Goal: Task Accomplishment & Management: Manage account settings

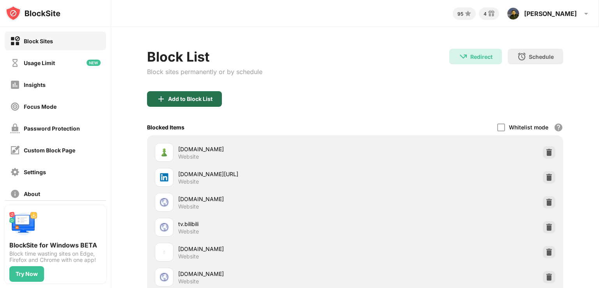
click at [187, 103] on div "Add to Block List" at bounding box center [184, 99] width 75 height 16
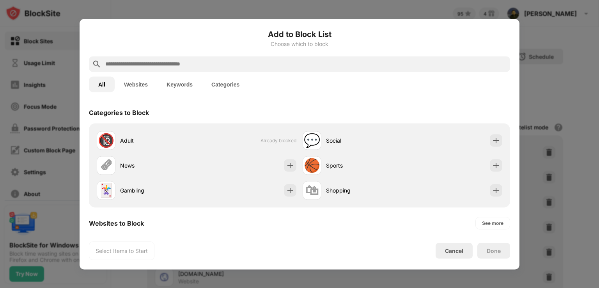
click at [182, 65] on input "text" at bounding box center [306, 63] width 403 height 9
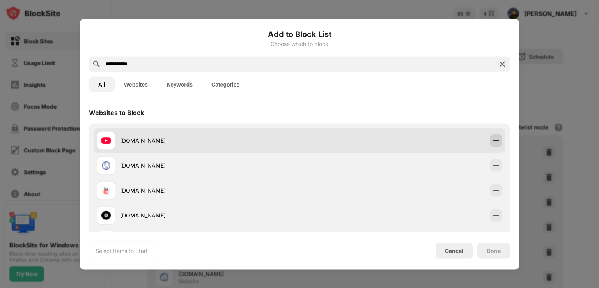
click at [492, 137] on img at bounding box center [496, 141] width 8 height 8
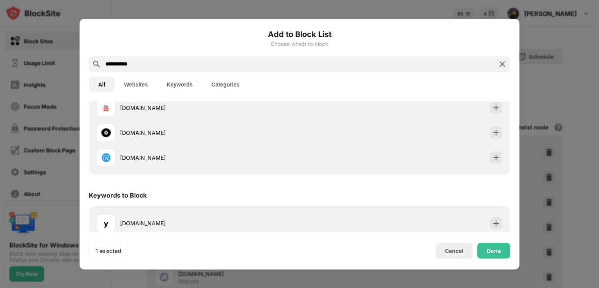
scroll to position [90, 0]
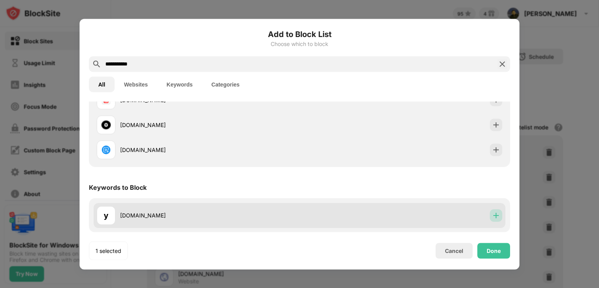
click at [494, 219] on div at bounding box center [496, 215] width 12 height 12
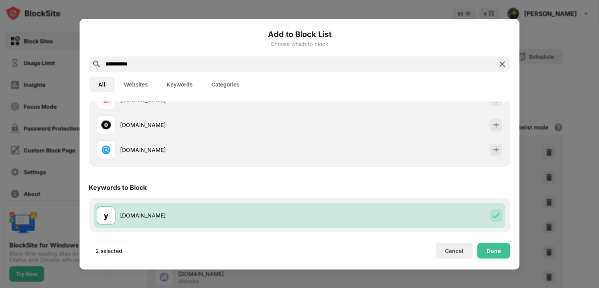
click at [124, 64] on input "**********" at bounding box center [300, 63] width 390 height 9
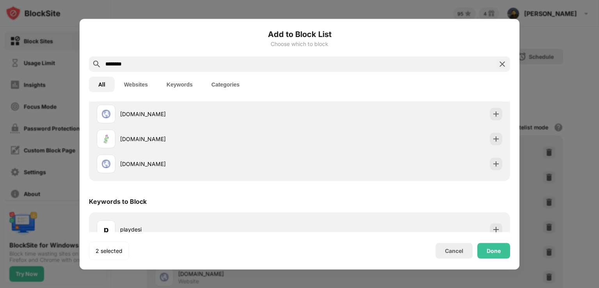
scroll to position [115, 0]
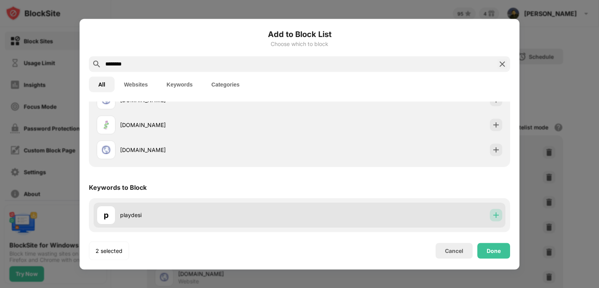
click at [493, 216] on img at bounding box center [496, 215] width 8 height 8
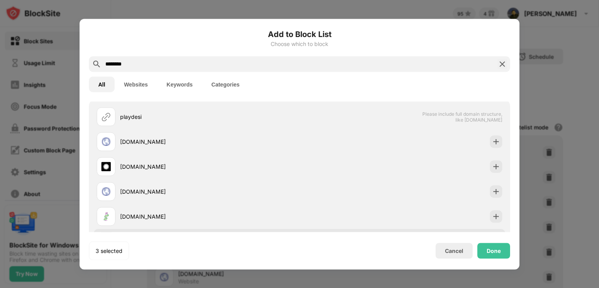
scroll to position [21, 0]
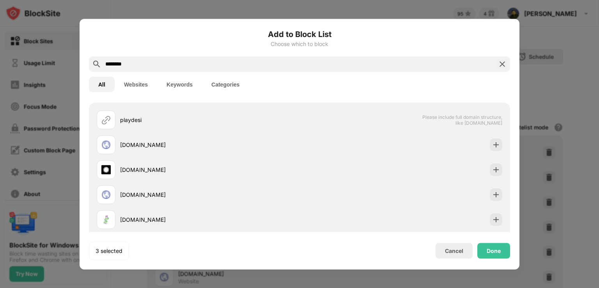
click at [256, 63] on input "********" at bounding box center [300, 63] width 390 height 9
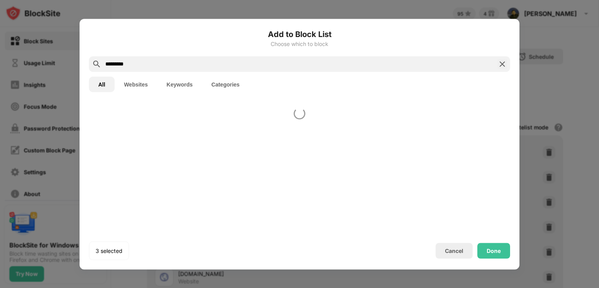
scroll to position [0, 0]
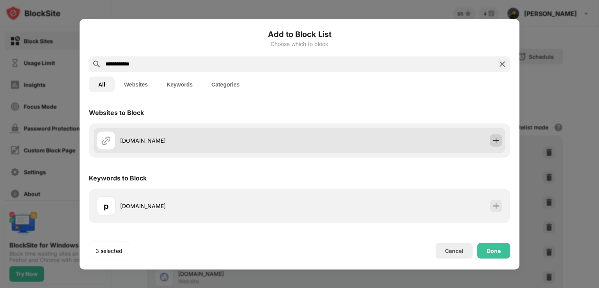
click at [495, 139] on img at bounding box center [496, 141] width 8 height 8
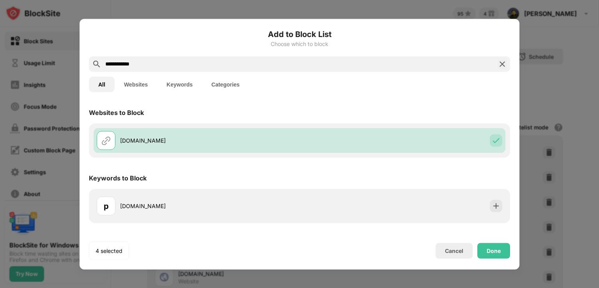
click at [329, 66] on input "**********" at bounding box center [300, 63] width 390 height 9
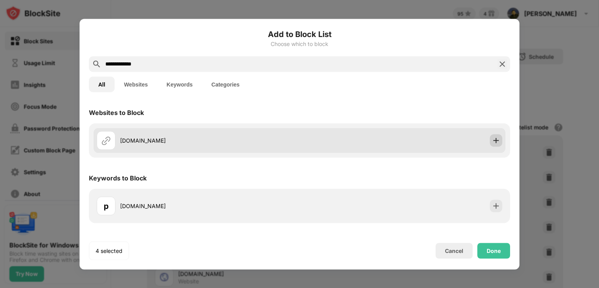
type input "**********"
click at [498, 145] on div at bounding box center [496, 140] width 12 height 12
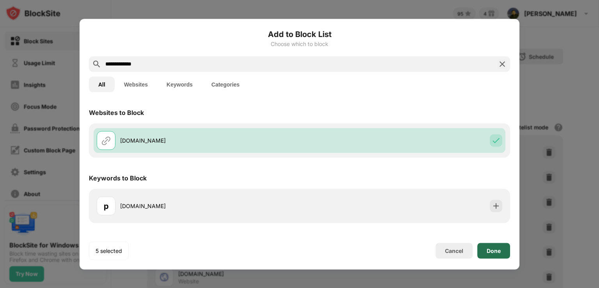
click at [498, 243] on div "Done" at bounding box center [493, 251] width 33 height 16
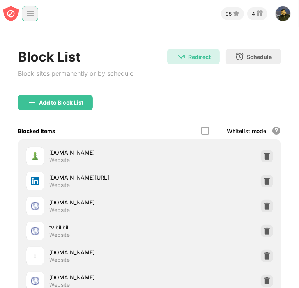
click at [28, 9] on div at bounding box center [30, 14] width 16 height 16
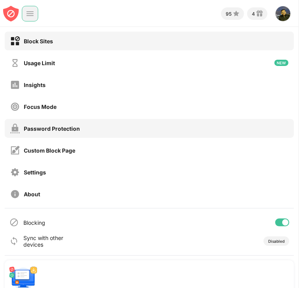
click at [55, 124] on div "Password Protection" at bounding box center [45, 129] width 70 height 10
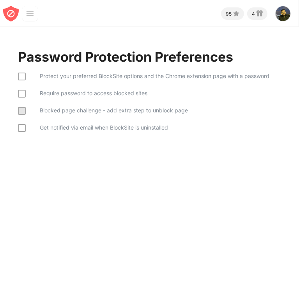
click at [32, 75] on div "Protect your preferred BlockSite options and the Chrome extension page with a p…" at bounding box center [144, 76] width 252 height 17
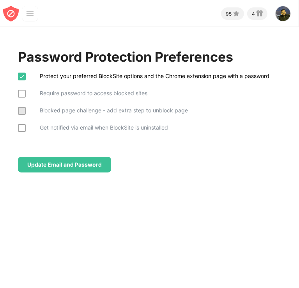
click at [35, 90] on div "Require password to access blocked sites" at bounding box center [83, 93] width 130 height 17
click at [40, 102] on div "Blocked page challenge - add extra step to unblock page" at bounding box center [103, 110] width 170 height 17
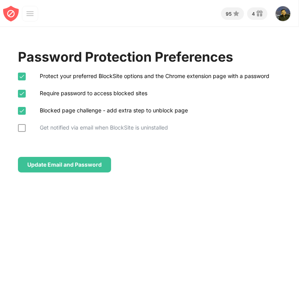
click at [44, 120] on div "Get notified via email when BlockSite is uninstalled" at bounding box center [93, 127] width 150 height 17
